Goal: Find specific page/section: Find specific page/section

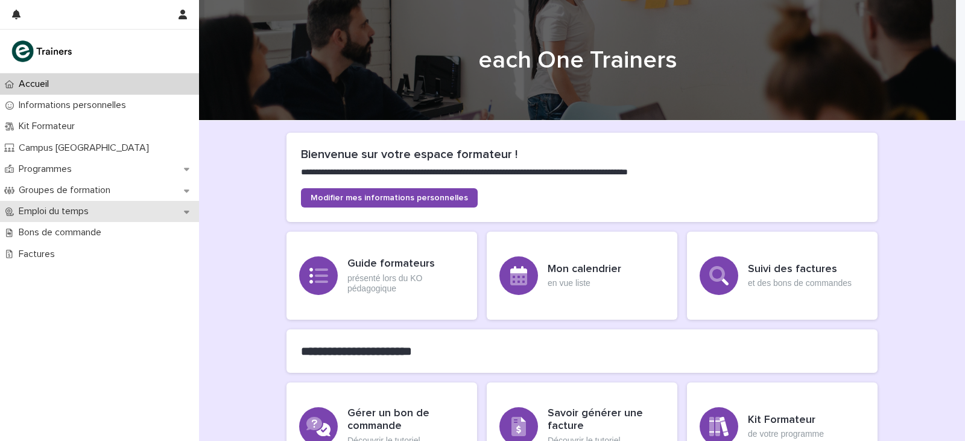
click at [109, 213] on div "Emploi du temps" at bounding box center [99, 211] width 199 height 21
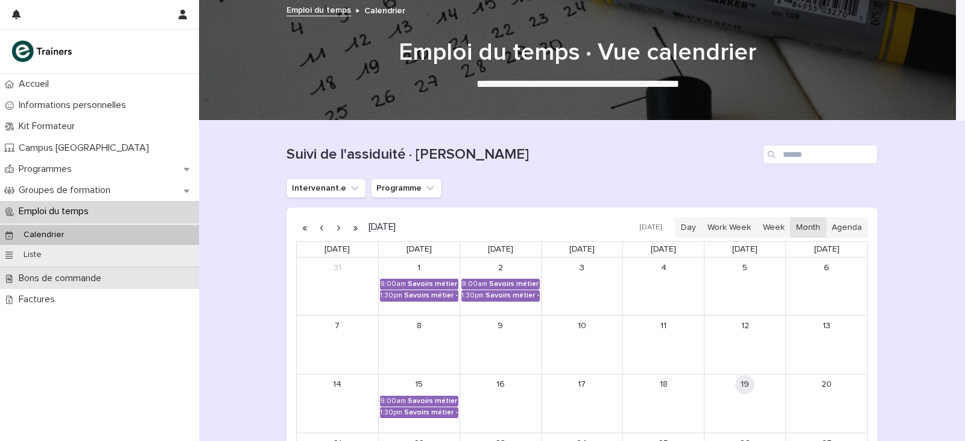
click at [72, 274] on p "Bons de commande" at bounding box center [62, 278] width 97 height 11
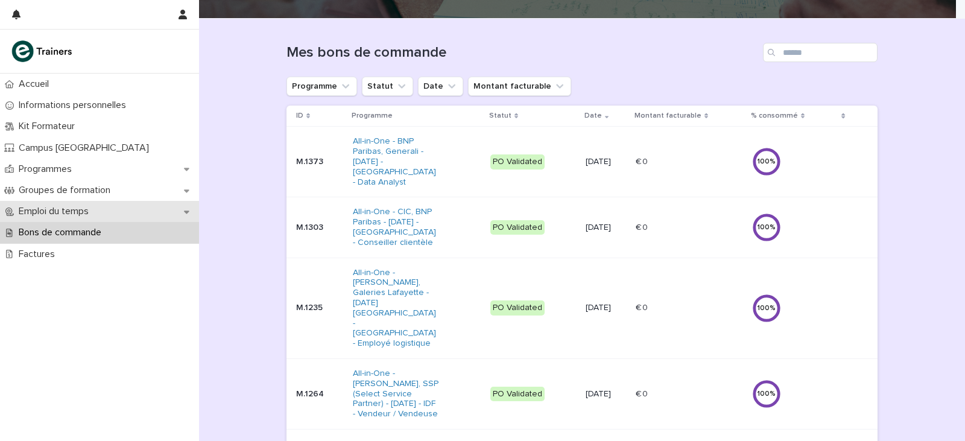
scroll to position [121, 0]
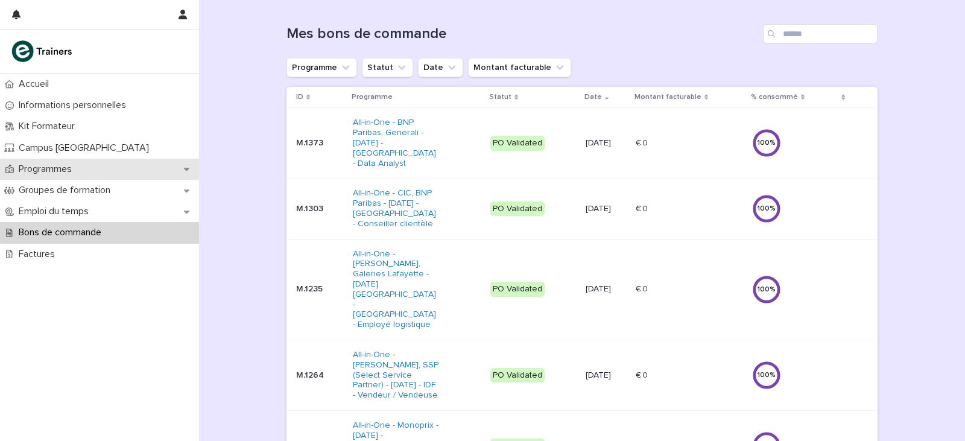
click at [163, 171] on div "Programmes" at bounding box center [99, 169] width 199 height 21
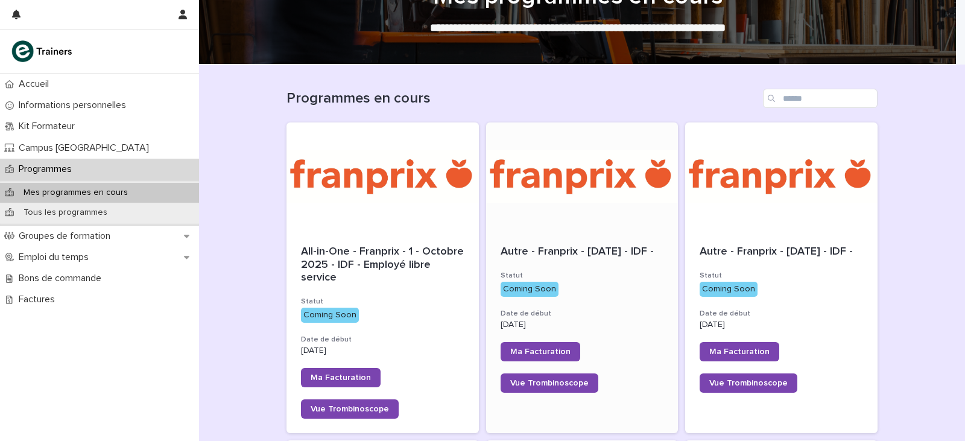
scroll to position [121, 0]
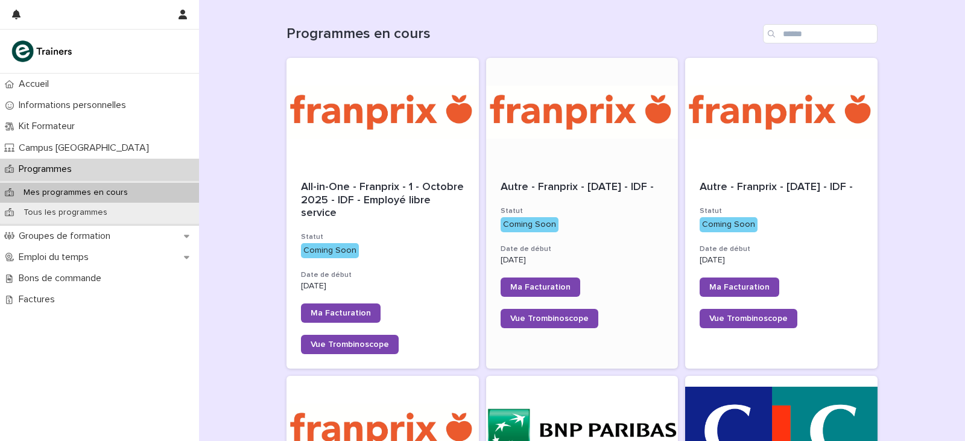
click at [591, 157] on div at bounding box center [582, 112] width 192 height 109
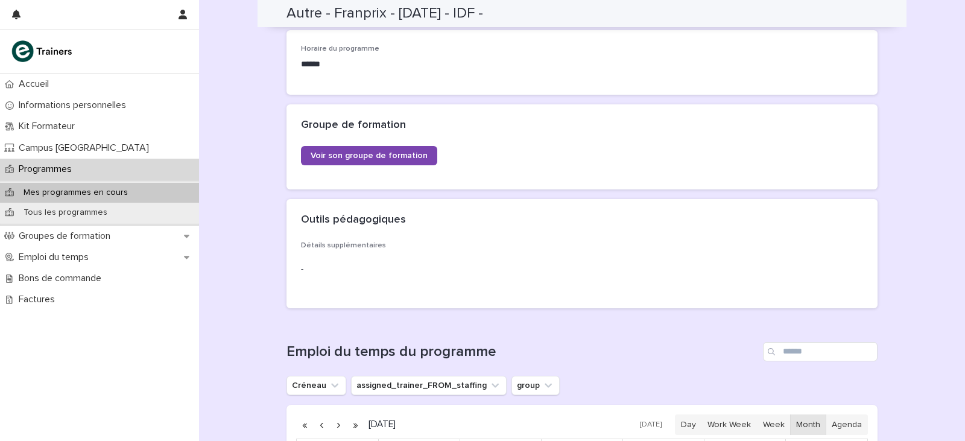
scroll to position [255, 0]
click at [368, 156] on span "Voir son groupe de formation" at bounding box center [368, 157] width 117 height 8
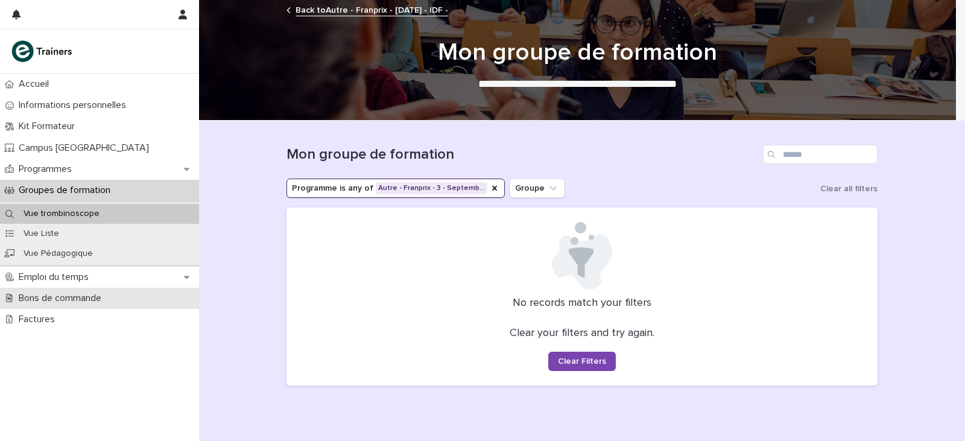
click at [89, 298] on p "Bons de commande" at bounding box center [62, 297] width 97 height 11
